Goal: Task Accomplishment & Management: Manage account settings

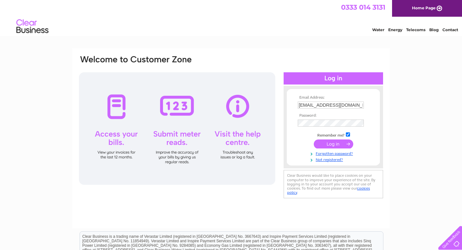
click at [342, 144] on input "submit" at bounding box center [333, 143] width 39 height 9
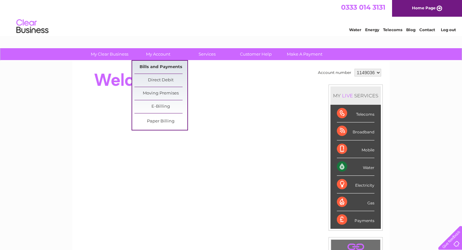
click at [158, 65] on link "Bills and Payments" at bounding box center [161, 67] width 53 height 13
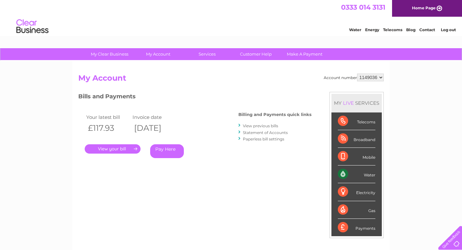
click at [122, 149] on link "." at bounding box center [113, 148] width 56 height 9
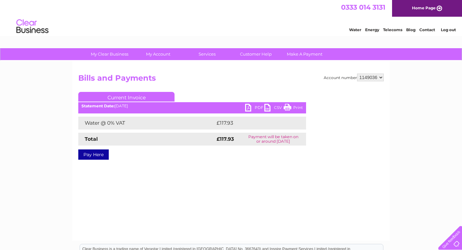
click at [258, 109] on link "PDF" at bounding box center [254, 108] width 19 height 9
click at [450, 30] on link "Log out" at bounding box center [448, 29] width 15 height 5
